Goal: Task Accomplishment & Management: Complete application form

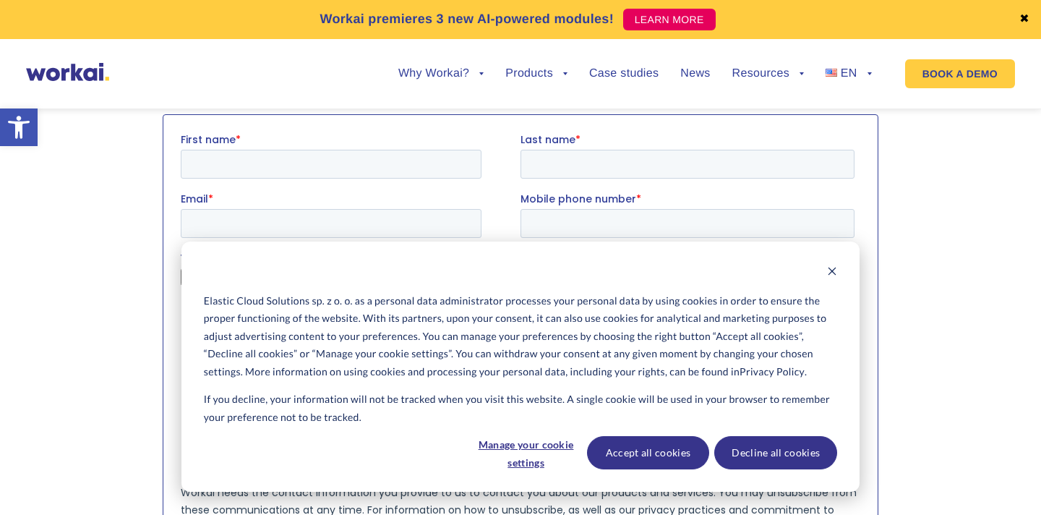
scroll to position [1511, 0]
click at [674, 456] on button "Accept all cookies" at bounding box center [648, 452] width 123 height 33
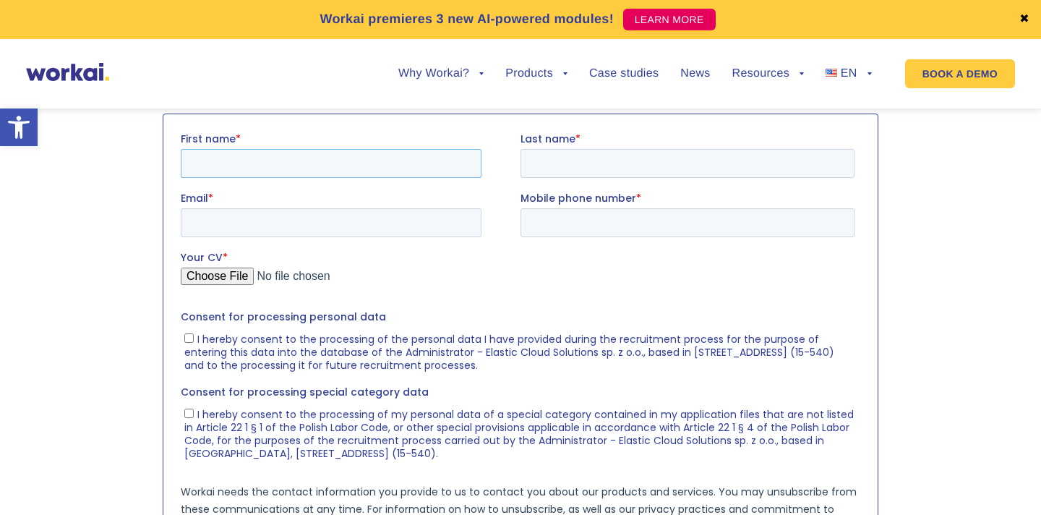
click at [385, 150] on input "First name *" at bounding box center [331, 162] width 301 height 29
type input "Viktoryia"
click at [565, 168] on input "Last name *" at bounding box center [688, 162] width 334 height 29
type input "Kisialeva"
click at [425, 203] on label "Email *" at bounding box center [351, 197] width 340 height 14
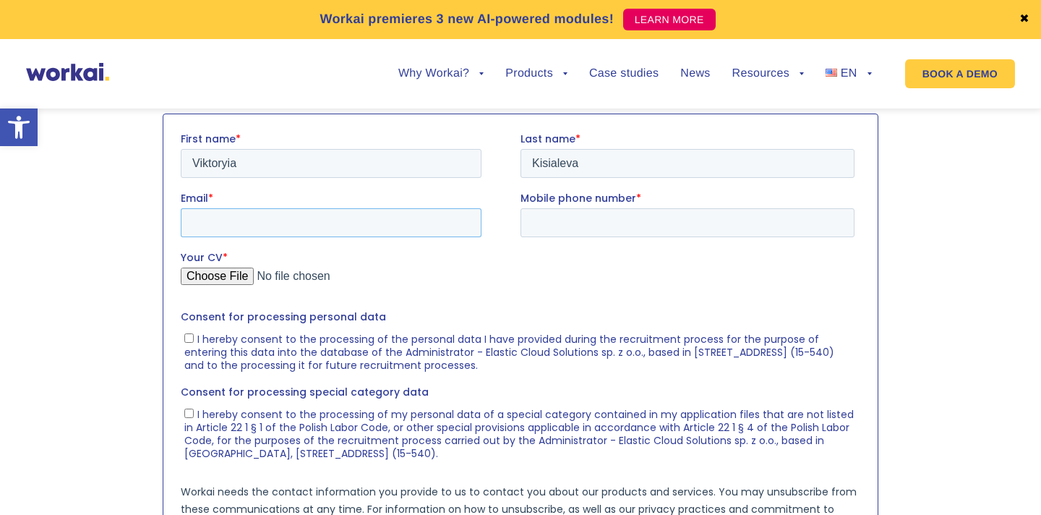
click at [425, 207] on input "Email *" at bounding box center [331, 221] width 301 height 29
click at [423, 213] on input "Email *" at bounding box center [331, 221] width 301 height 29
type input "[EMAIL_ADDRESS][DOMAIN_NAME]"
click at [560, 241] on fieldset "Email * [EMAIL_ADDRESS][DOMAIN_NAME] Mobile phone number *" at bounding box center [521, 219] width 680 height 59
click at [558, 223] on input "Mobile phone number *" at bounding box center [688, 221] width 334 height 29
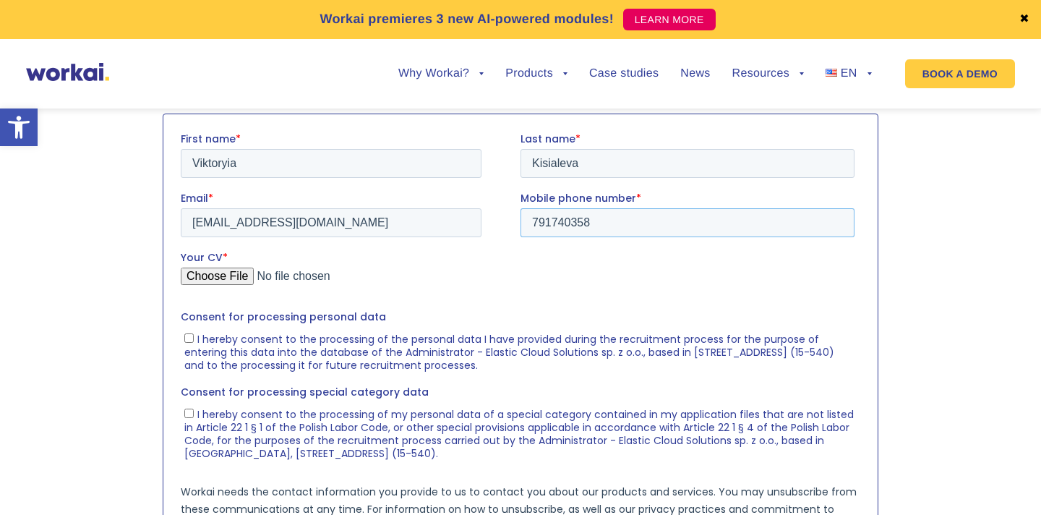
type input "791740358"
click at [235, 273] on input "Your CV *" at bounding box center [518, 281] width 674 height 29
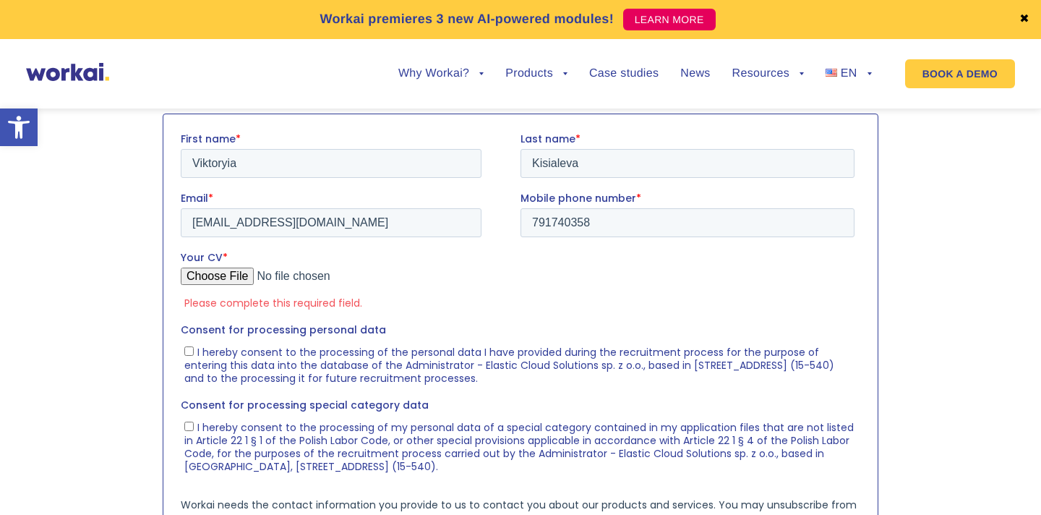
type input "C:\fakepath\Kisialeva_CV_UX.UI.pdf"
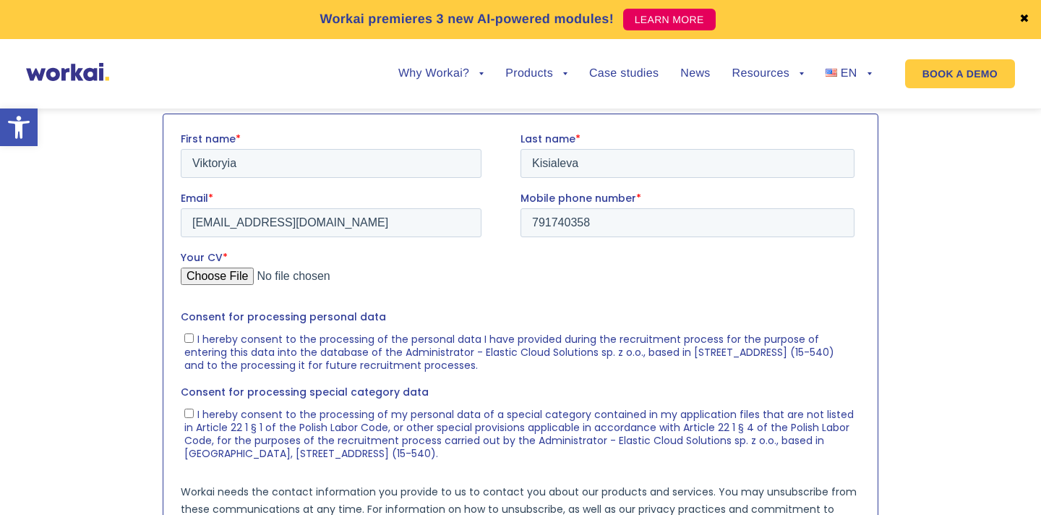
scroll to position [1547, 0]
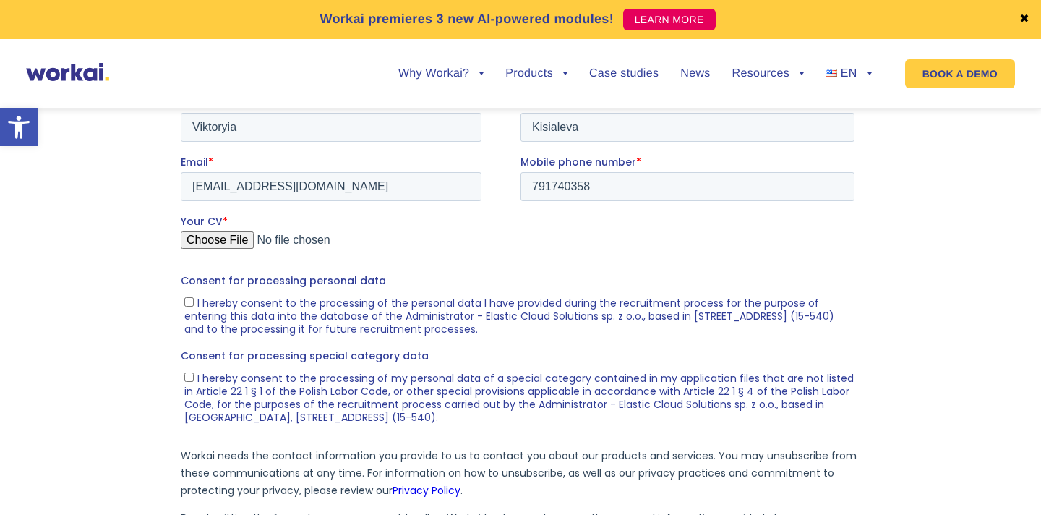
click at [273, 327] on span "I hereby consent to the processing of the personal data I have provided during …" at bounding box center [509, 315] width 650 height 40
click at [194, 306] on input "I hereby consent to the processing of the personal data I have provided during …" at bounding box center [188, 300] width 9 height 9
checkbox input "true"
click at [272, 389] on span "I hereby consent to the processing of my personal data of a special category co…" at bounding box center [518, 396] width 669 height 53
click at [194, 381] on input "I hereby consent to the processing of my personal data of a special category co…" at bounding box center [188, 376] width 9 height 9
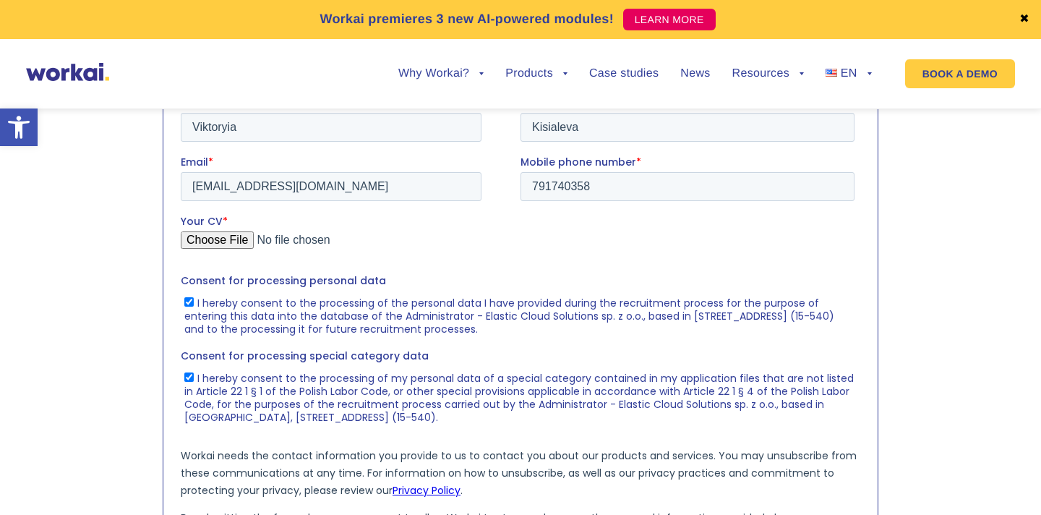
checkbox input "true"
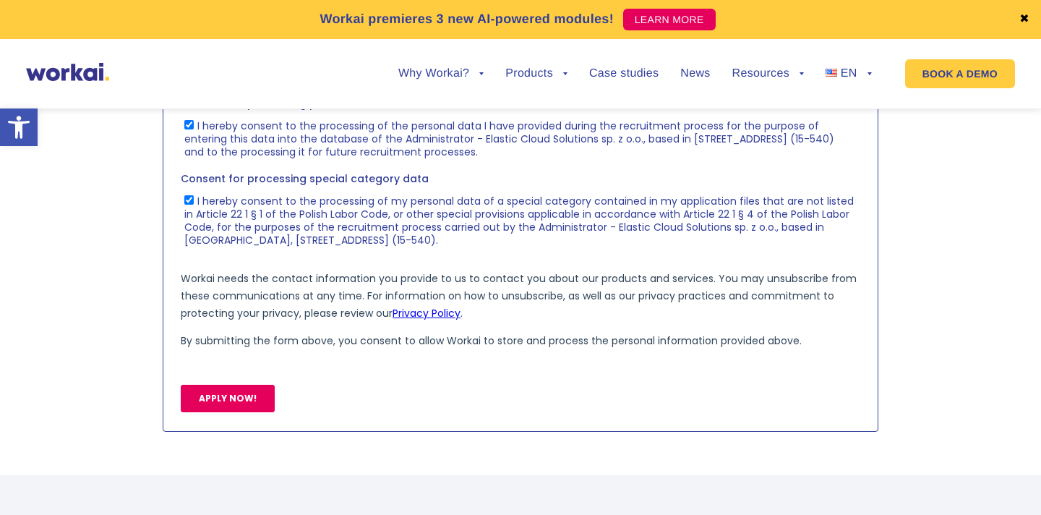
scroll to position [1726, 0]
click at [249, 394] on input "APPLY NOW!" at bounding box center [228, 396] width 94 height 27
